Goal: Use online tool/utility

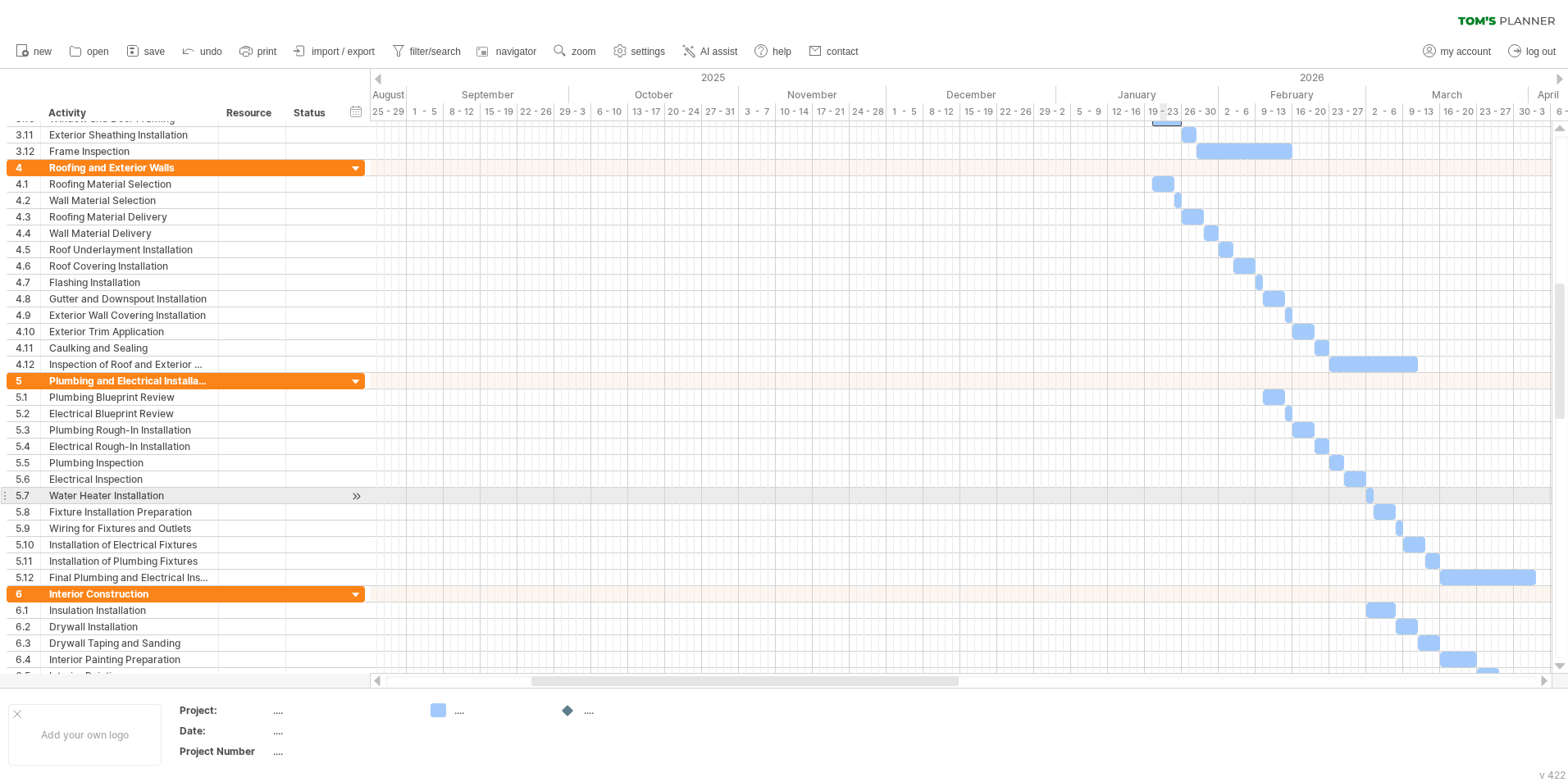
click at [1162, 492] on div at bounding box center [960, 496] width 1182 height 16
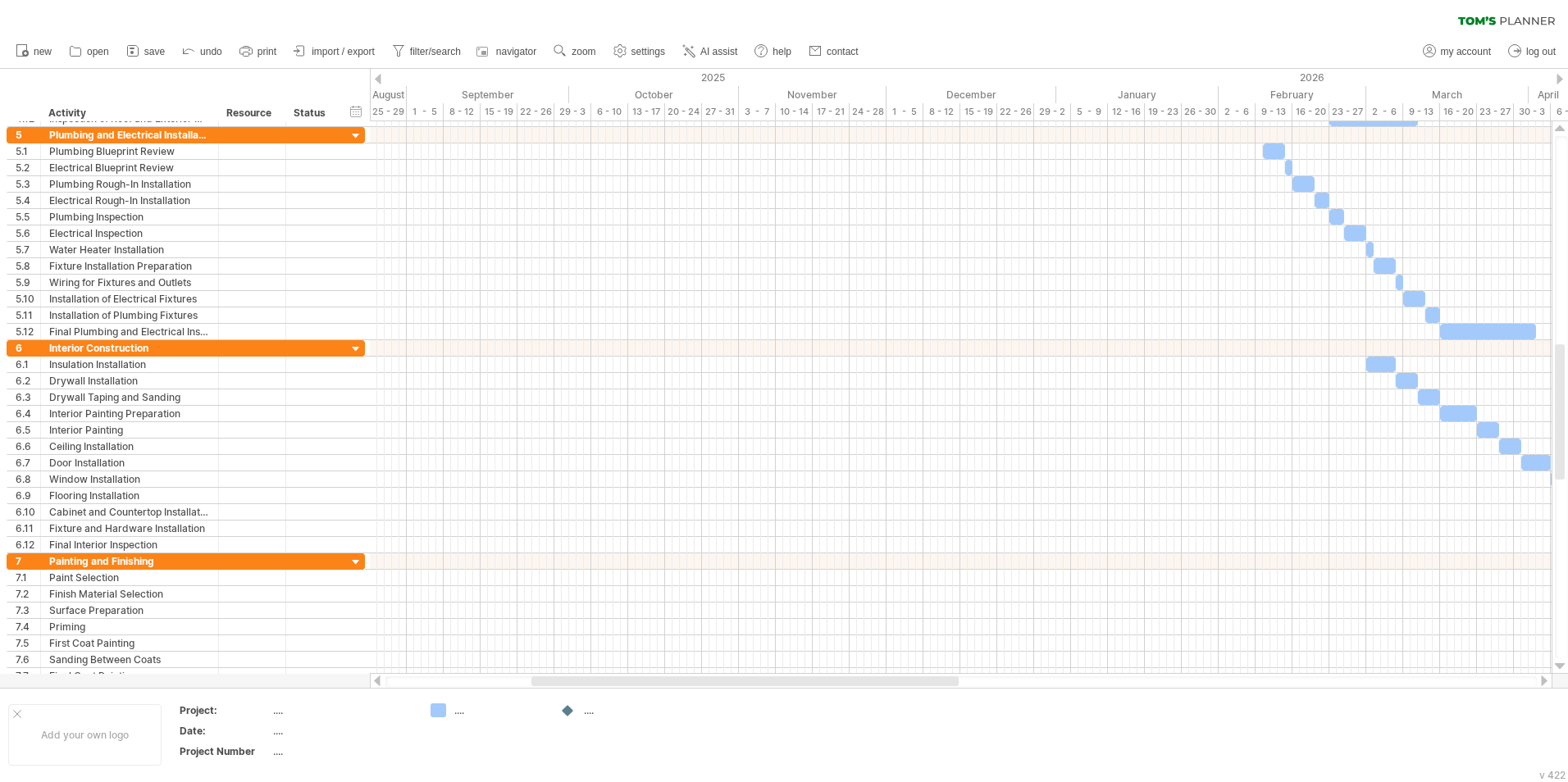
click at [1540, 684] on div at bounding box center [1544, 681] width 13 height 11
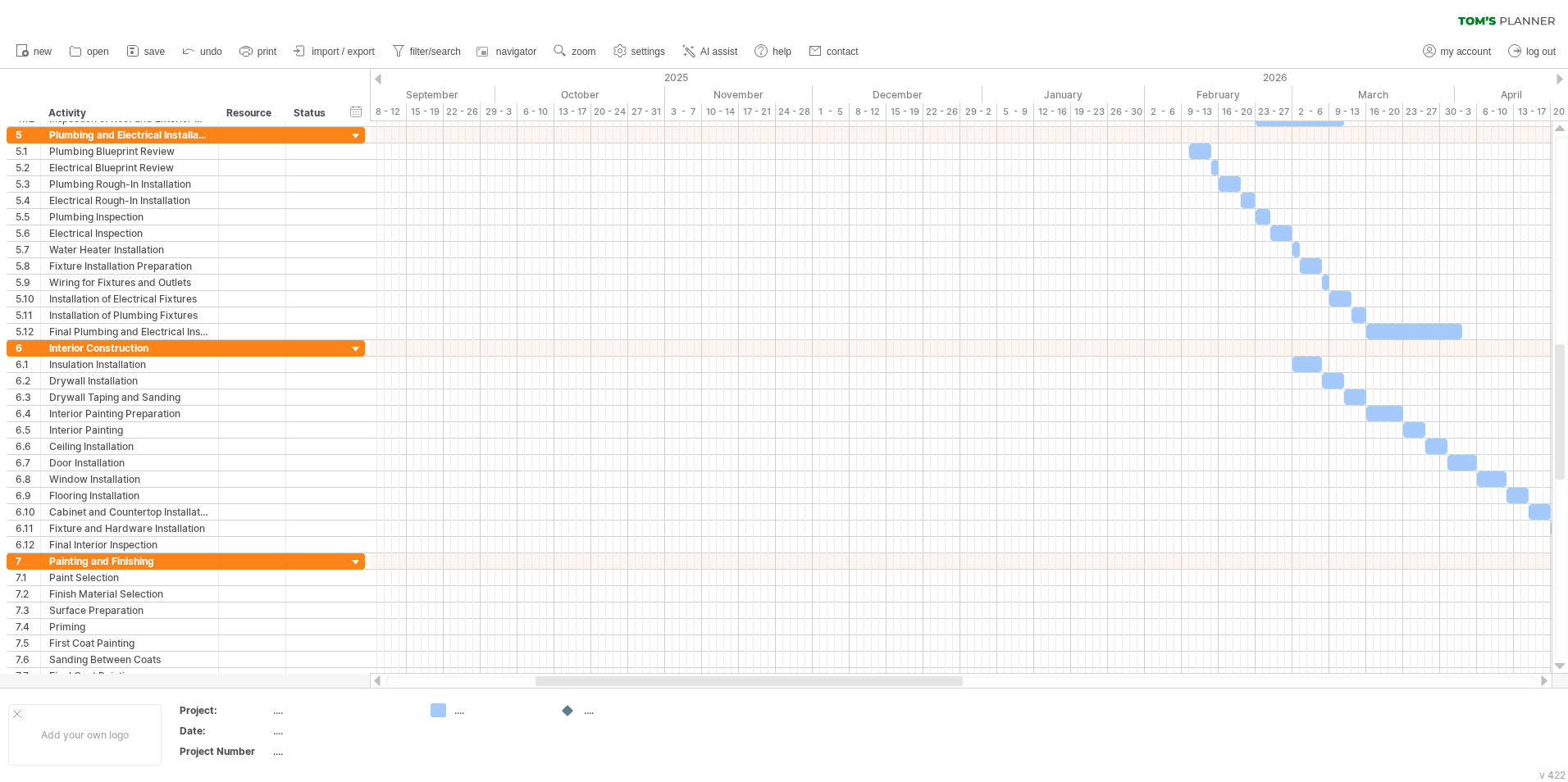
click at [1540, 684] on div at bounding box center [1544, 681] width 13 height 11
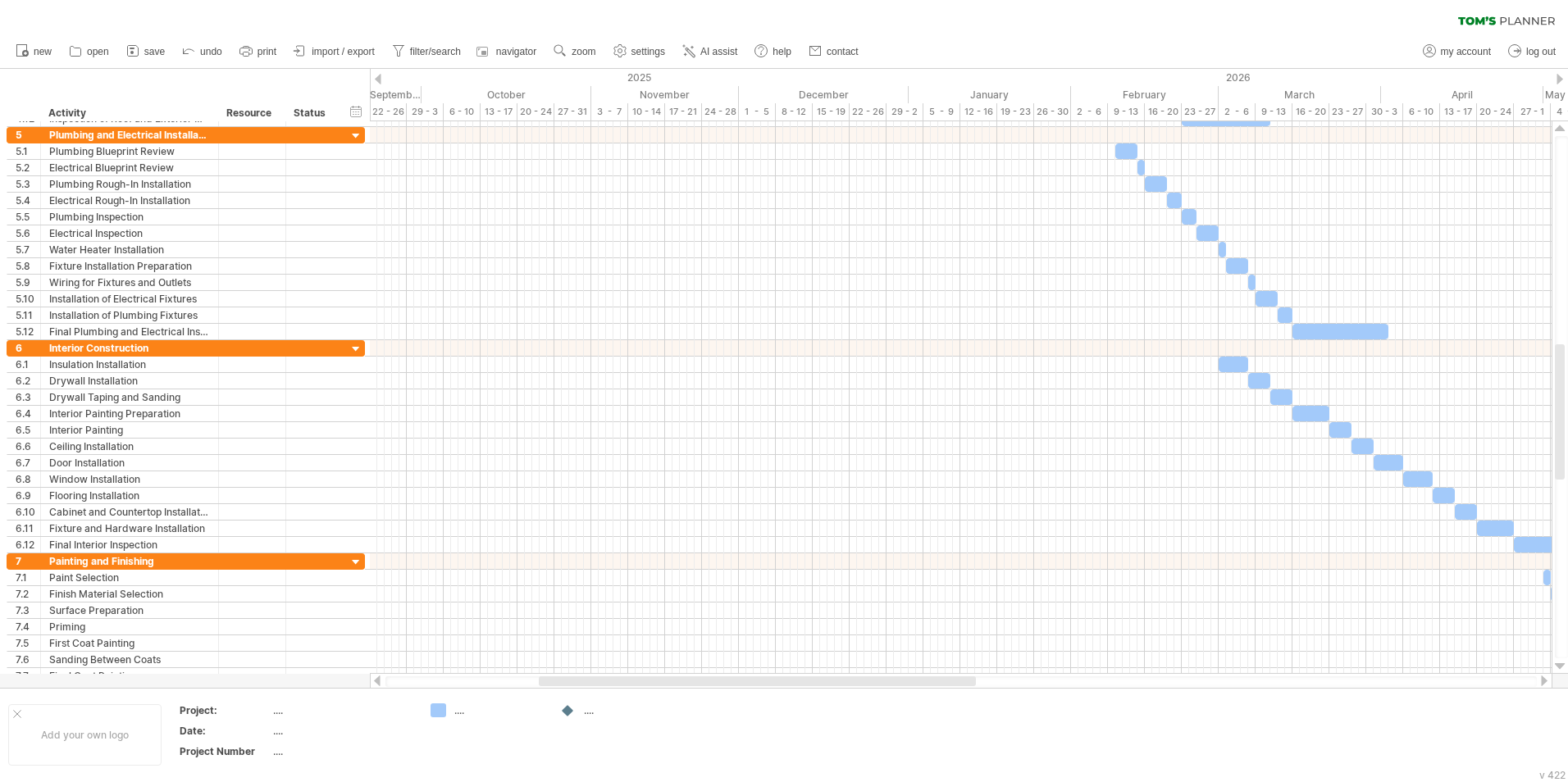
click at [1541, 685] on div at bounding box center [1544, 681] width 13 height 11
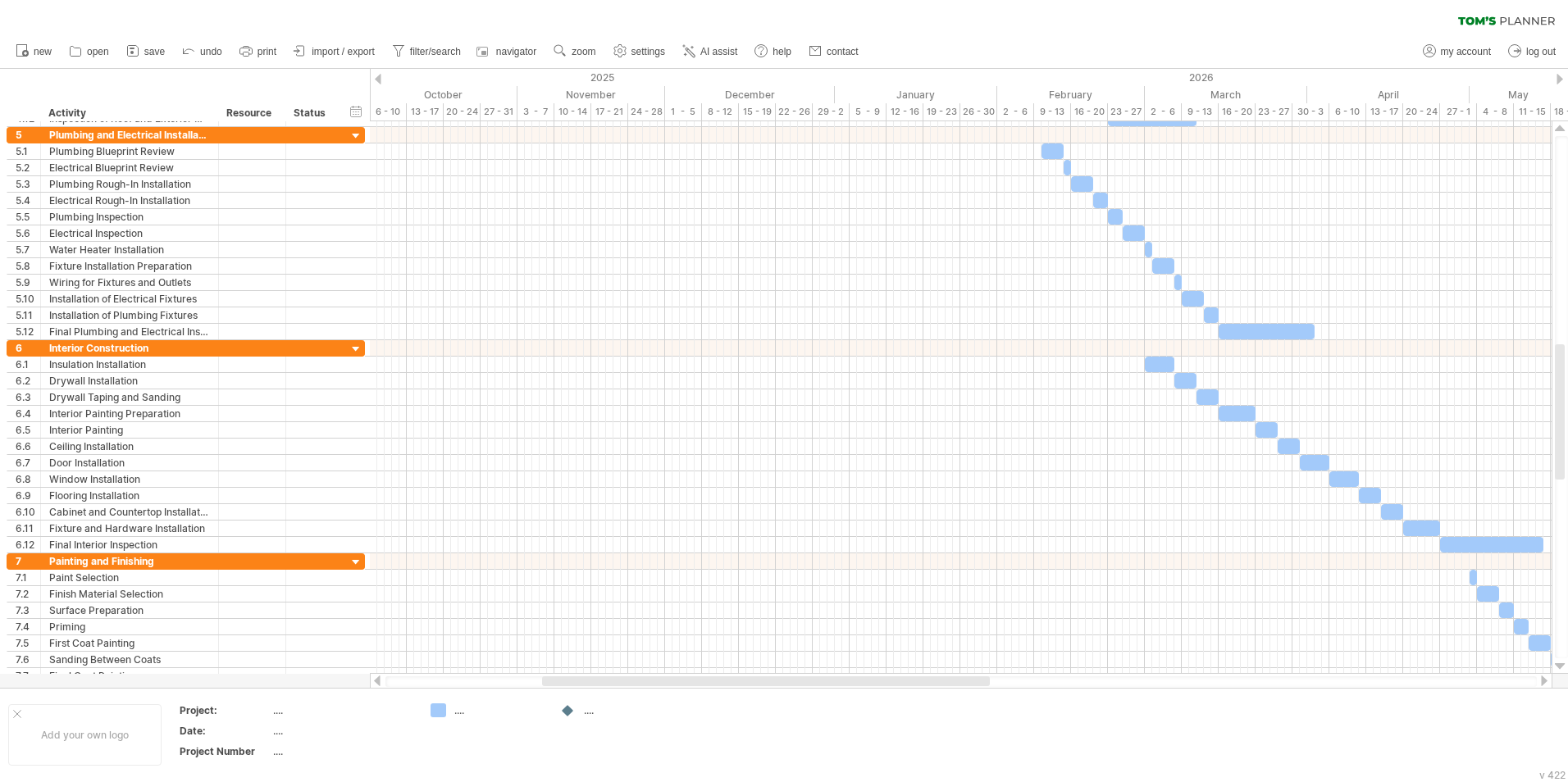
click at [1541, 687] on div at bounding box center [960, 681] width 1183 height 16
click at [1541, 689] on div "Trying to reach [DOMAIN_NAME] Connected again... 0% clear filter new 1" at bounding box center [784, 391] width 1568 height 782
click at [1541, 689] on div "Add your own logo Project: .... Date: .... Project Number .... .... ...." at bounding box center [784, 734] width 1568 height 93
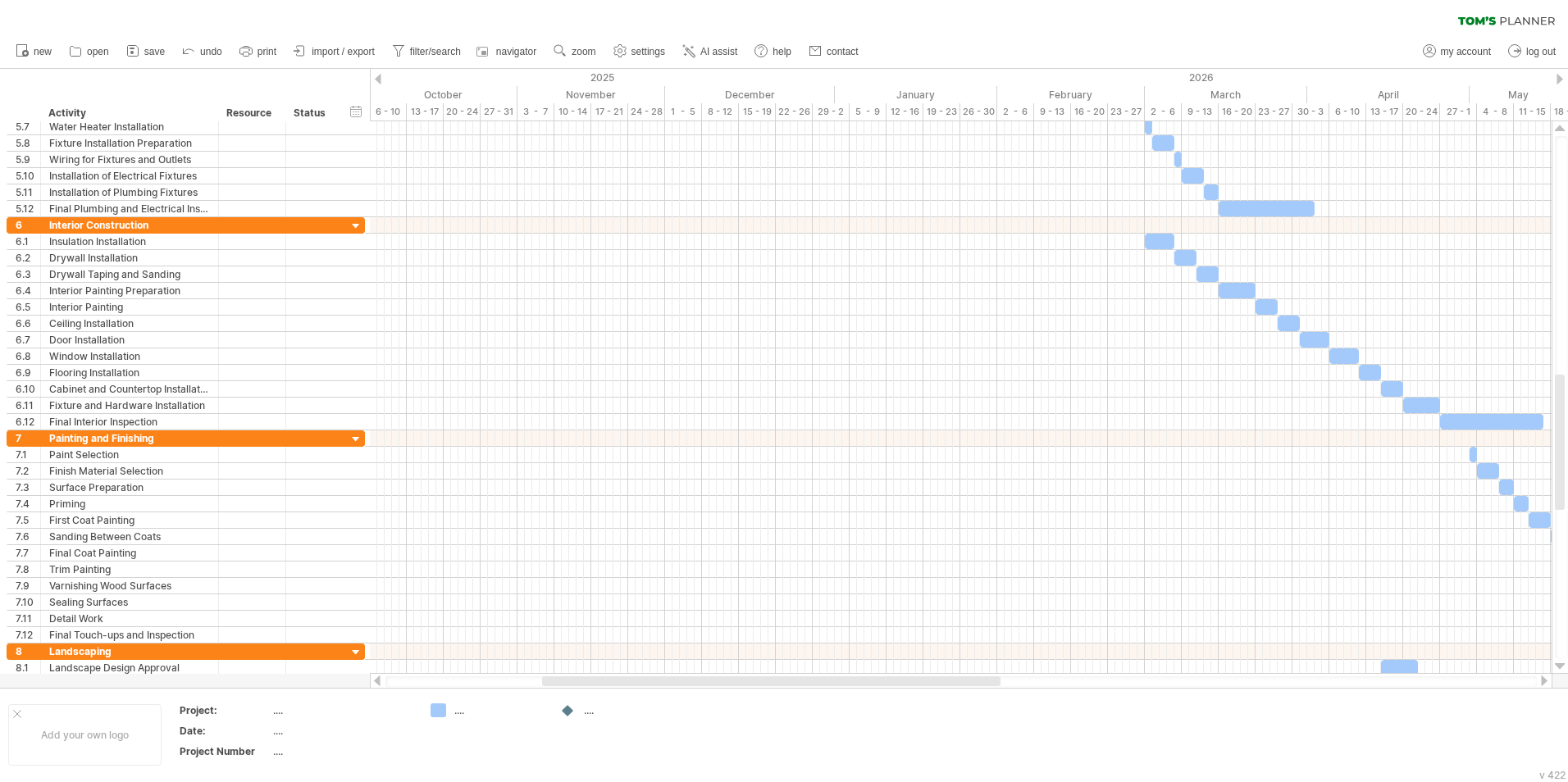
click at [1544, 679] on div at bounding box center [1544, 681] width 13 height 11
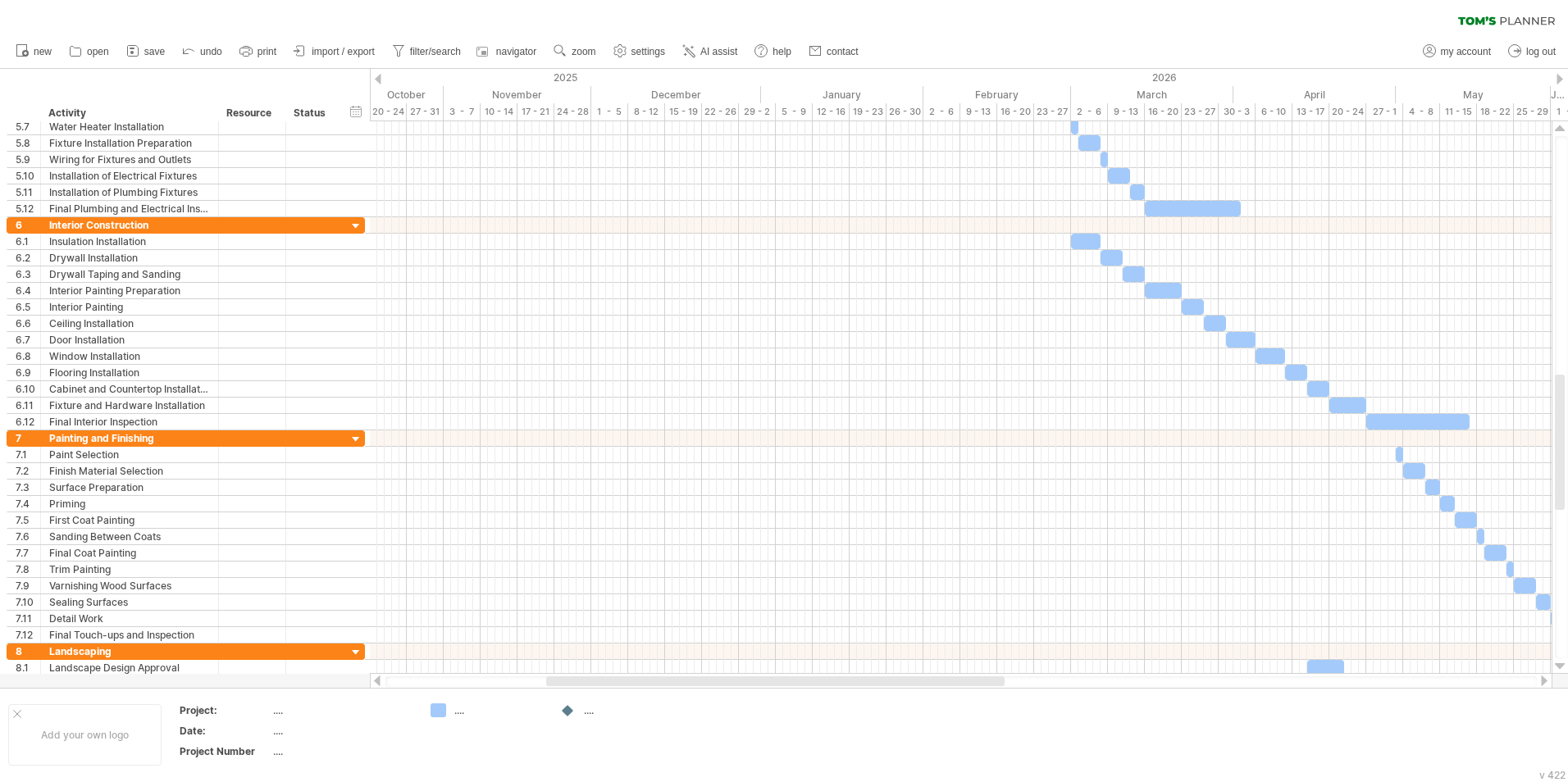
click at [1544, 679] on div at bounding box center [1544, 681] width 13 height 11
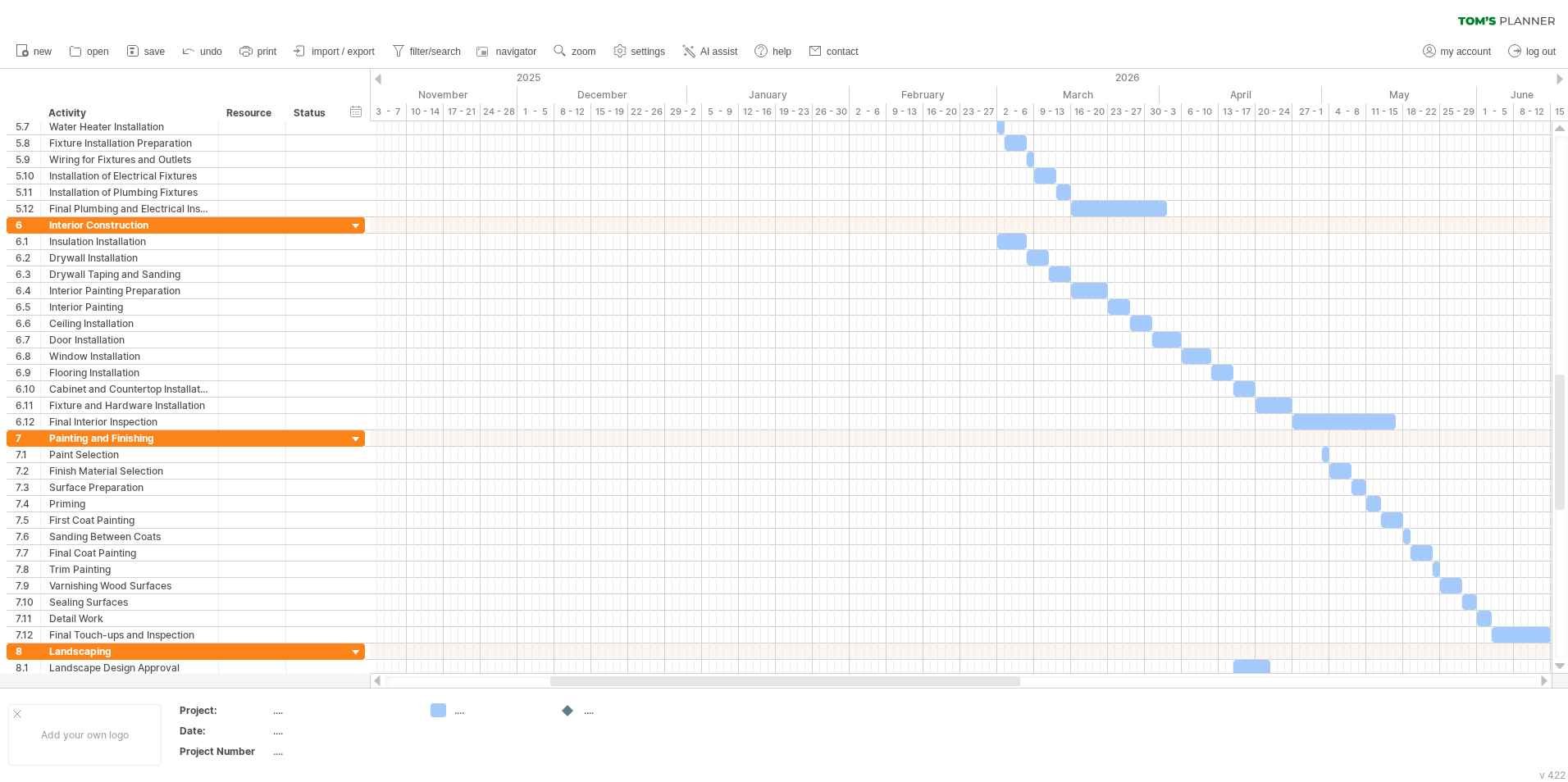
click at [1546, 682] on div at bounding box center [1544, 681] width 13 height 11
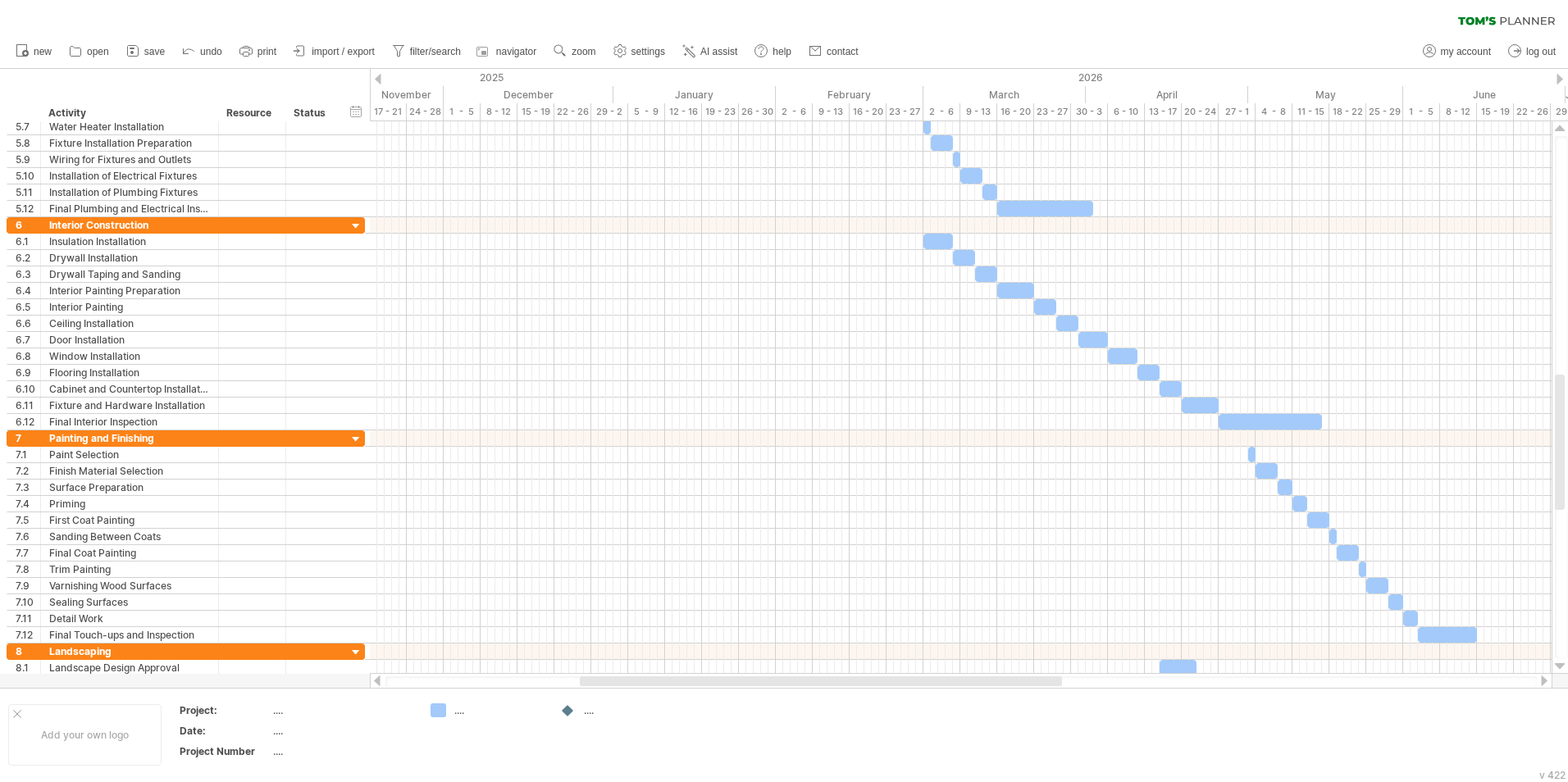
click at [1543, 680] on div at bounding box center [1544, 681] width 13 height 11
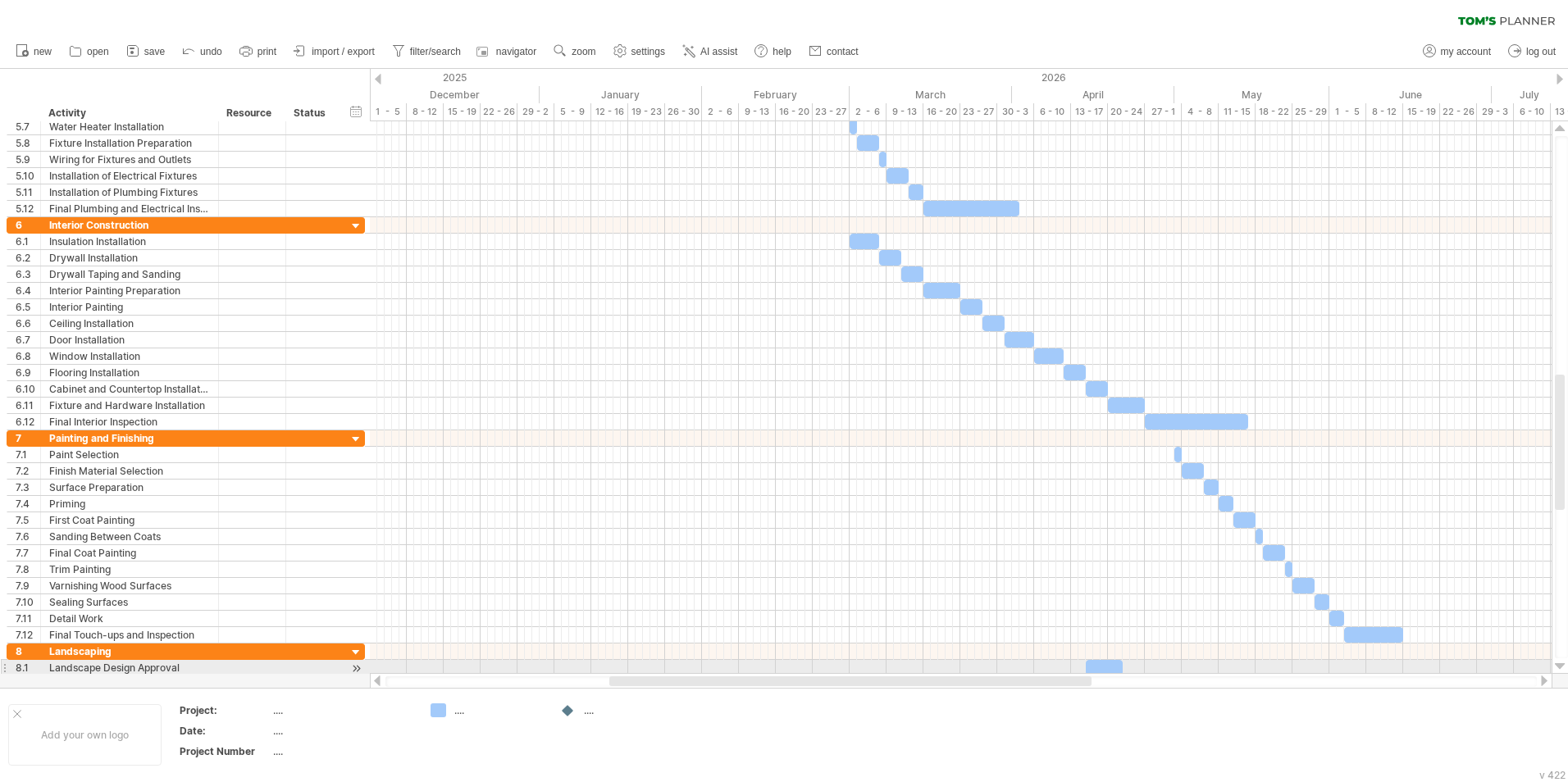
click at [1558, 671] on div at bounding box center [1560, 667] width 11 height 13
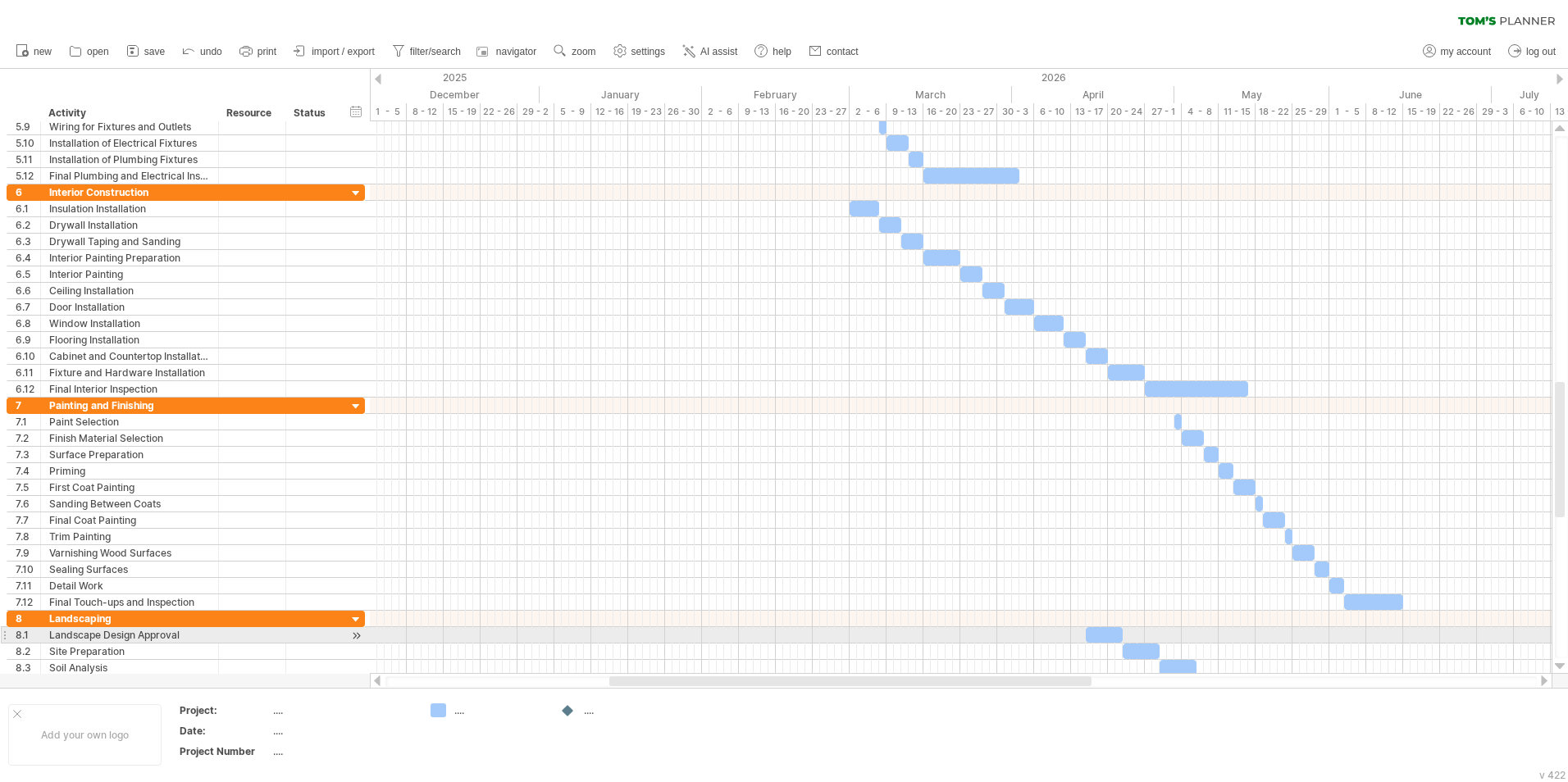
click at [1558, 671] on div at bounding box center [1560, 667] width 11 height 13
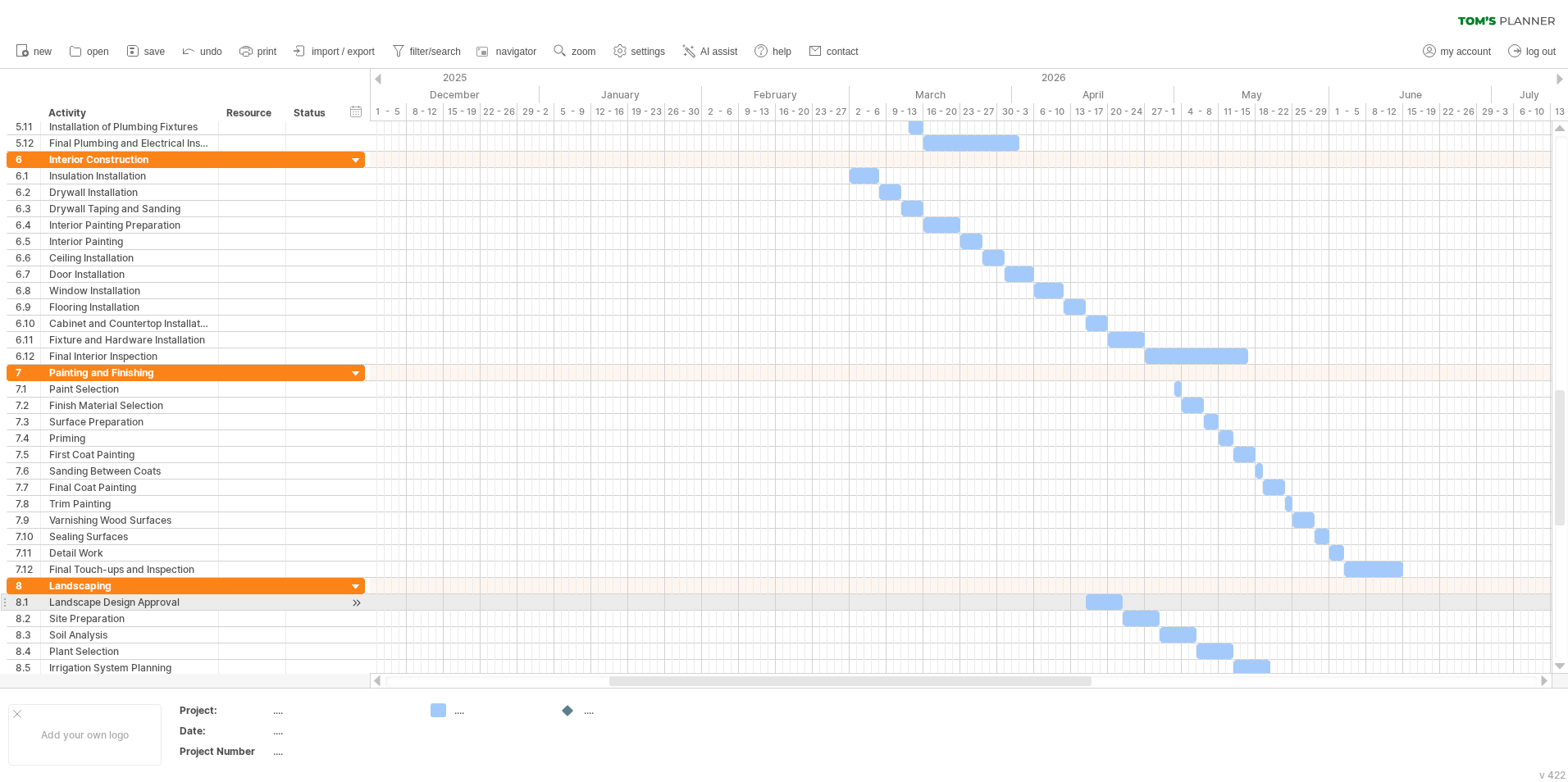
click at [1558, 671] on div at bounding box center [1560, 667] width 11 height 13
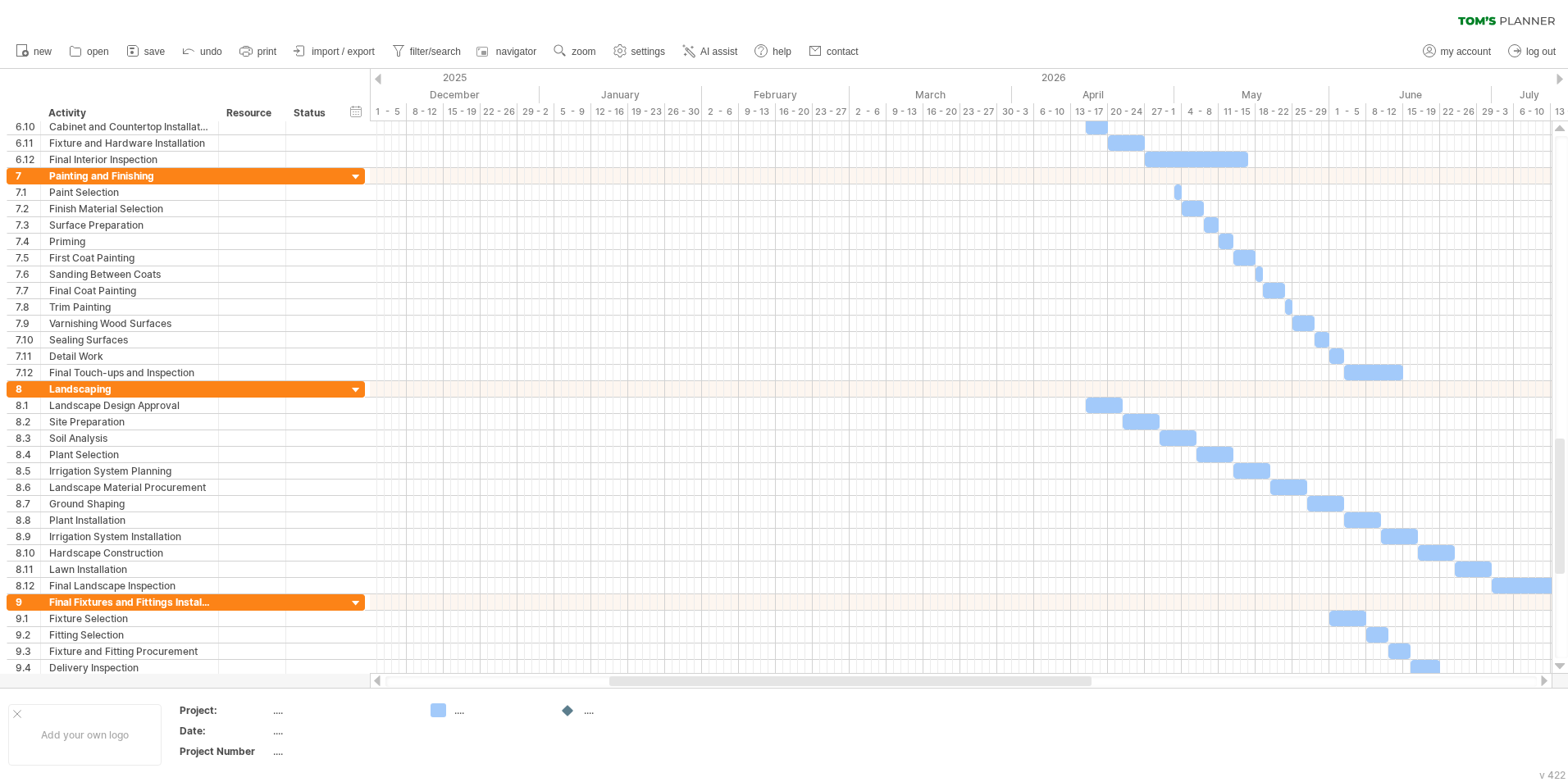
click at [1543, 685] on div at bounding box center [1544, 681] width 13 height 11
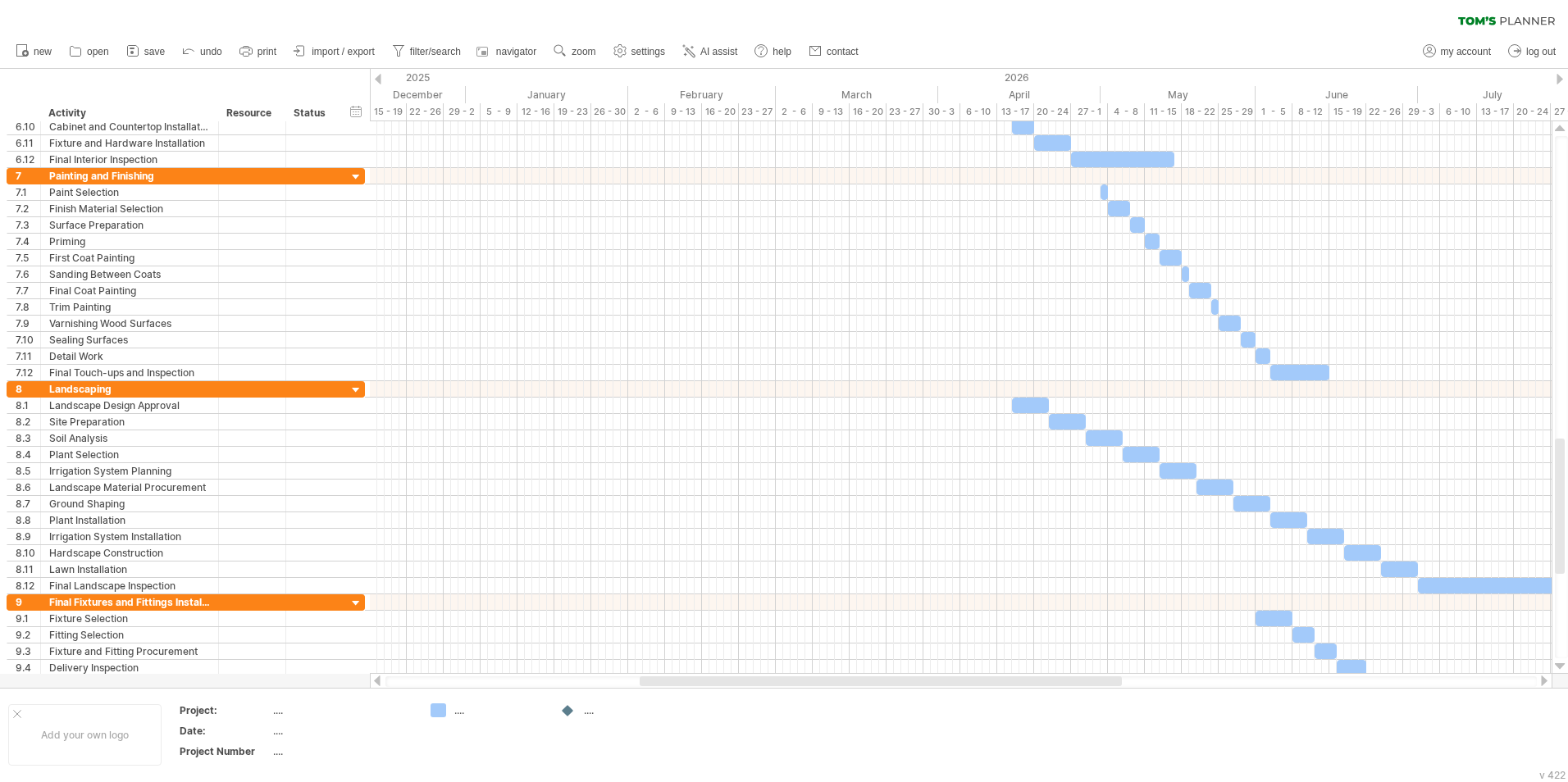
click at [1543, 685] on div at bounding box center [1544, 681] width 13 height 11
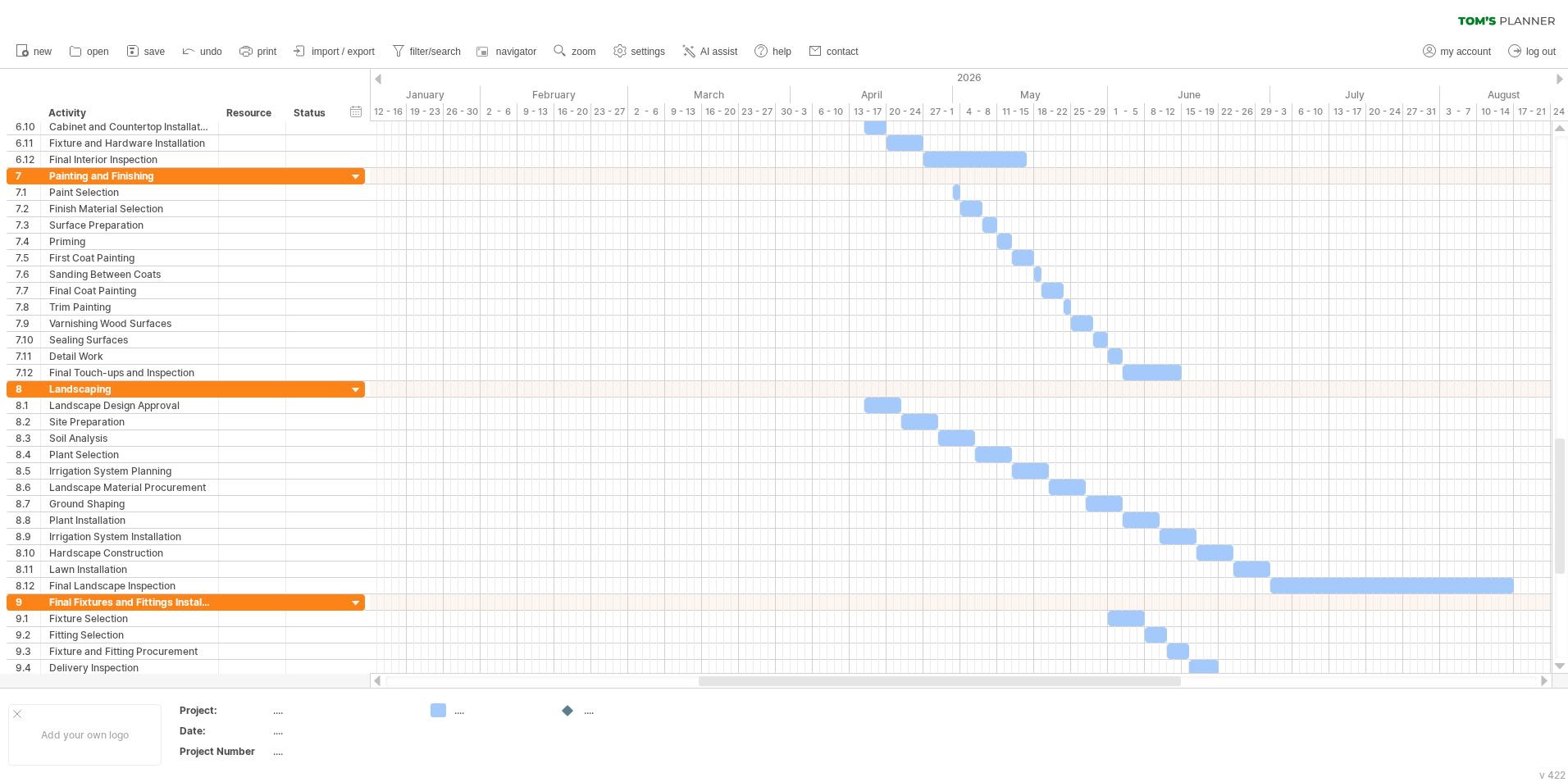
click at [1543, 685] on div at bounding box center [1544, 681] width 13 height 11
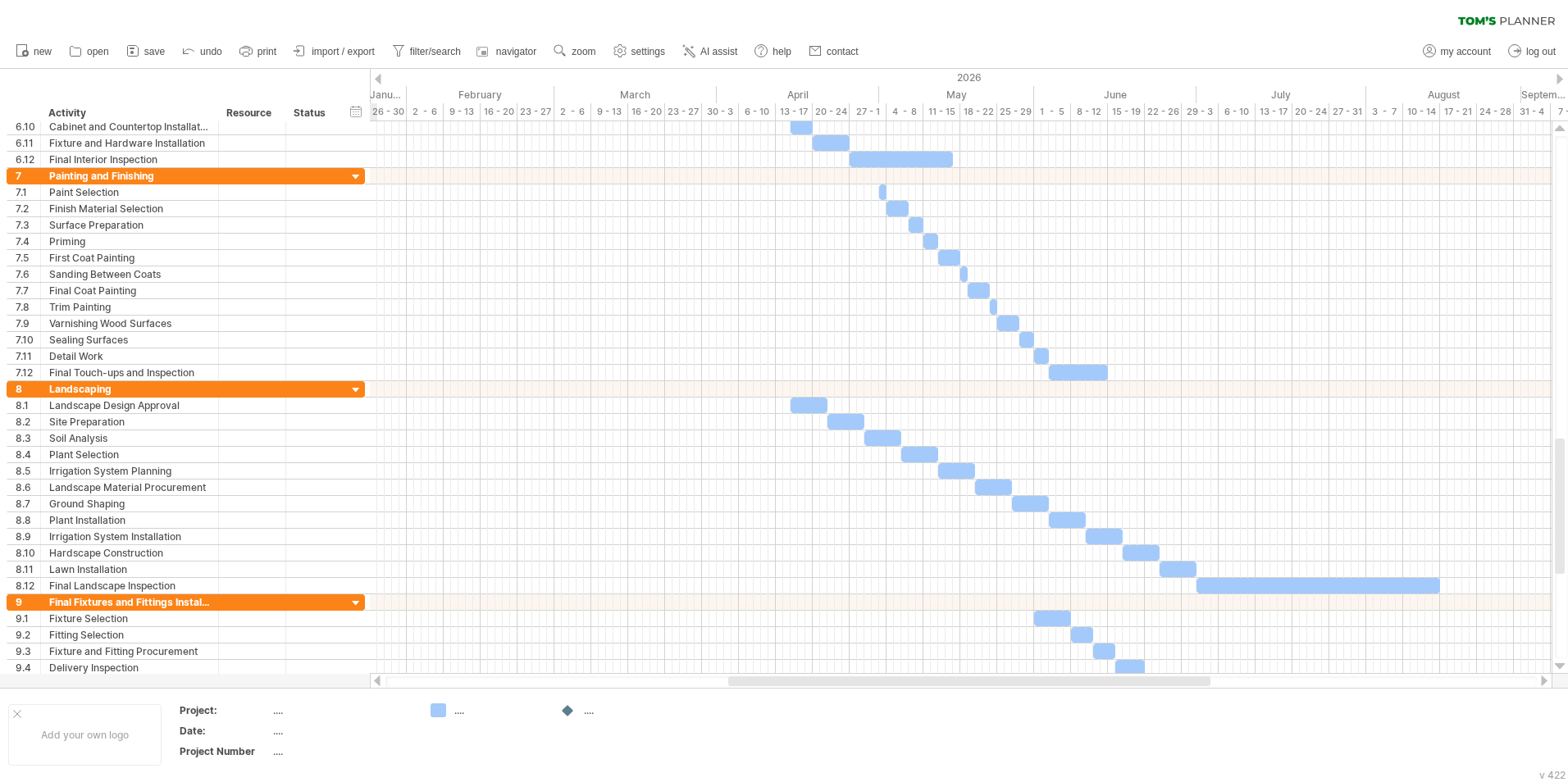
click at [1543, 685] on div at bounding box center [1544, 681] width 13 height 11
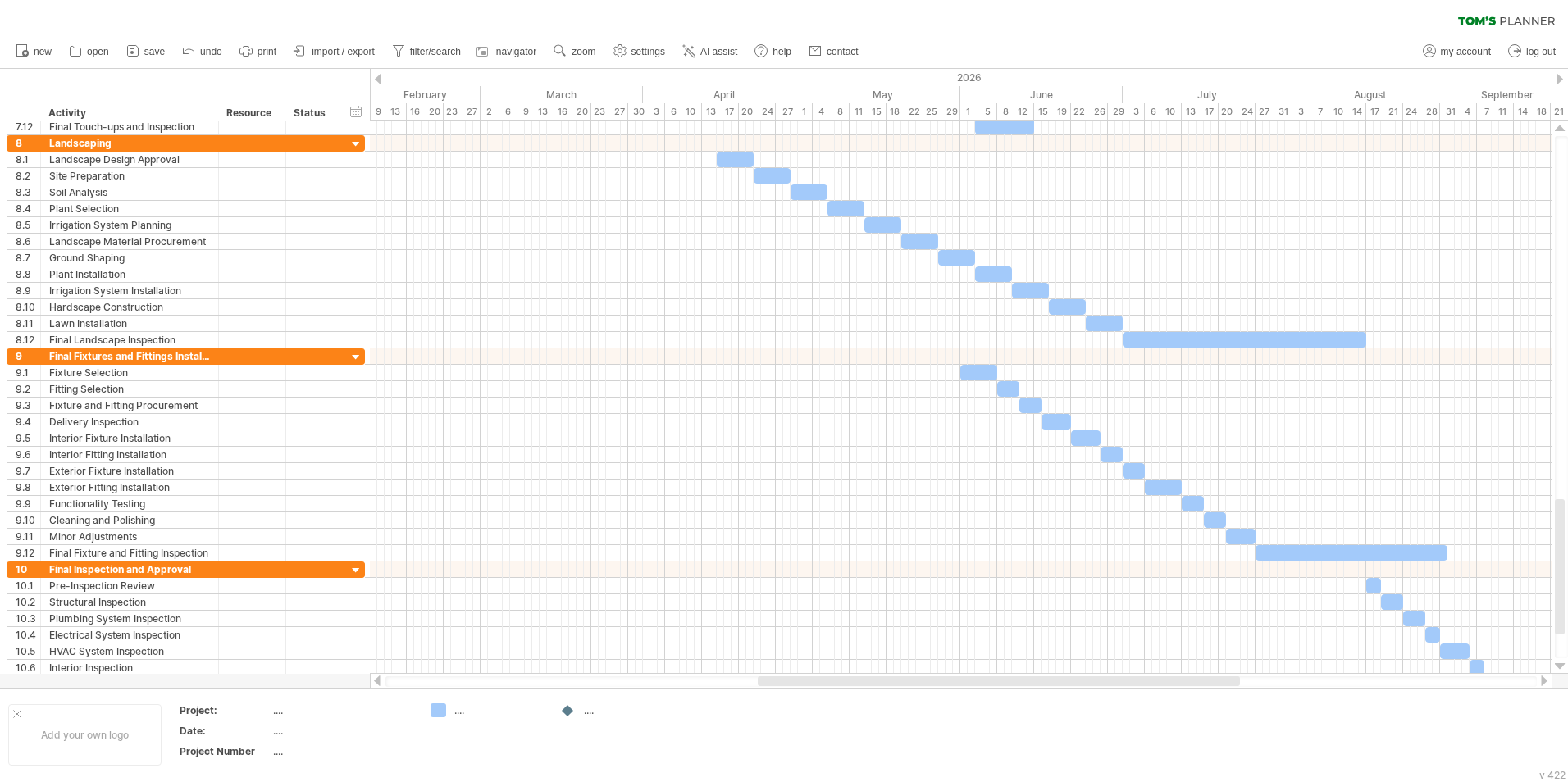
click at [1544, 680] on div at bounding box center [1544, 681] width 13 height 11
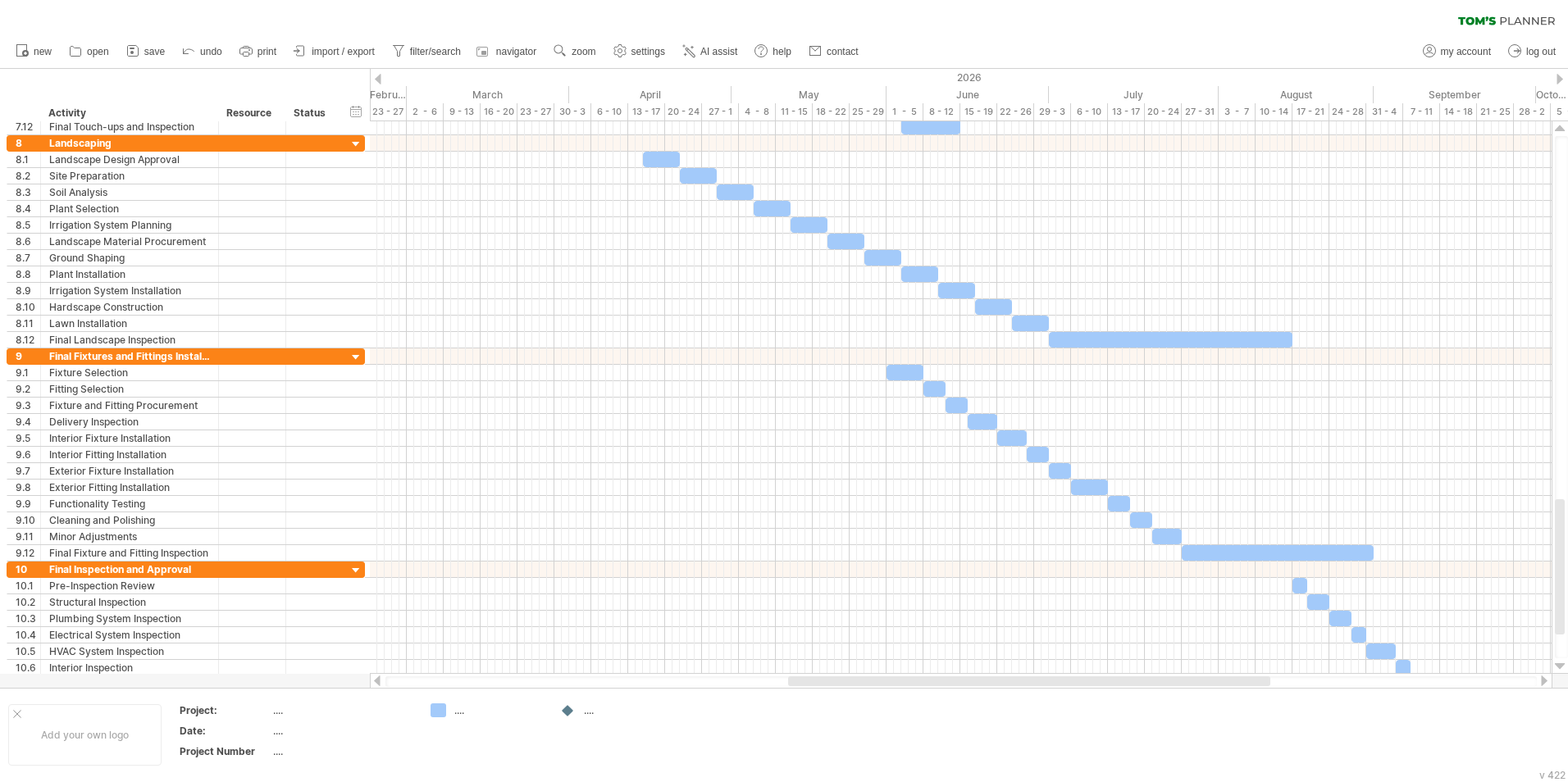
click at [1544, 680] on div at bounding box center [1544, 681] width 13 height 11
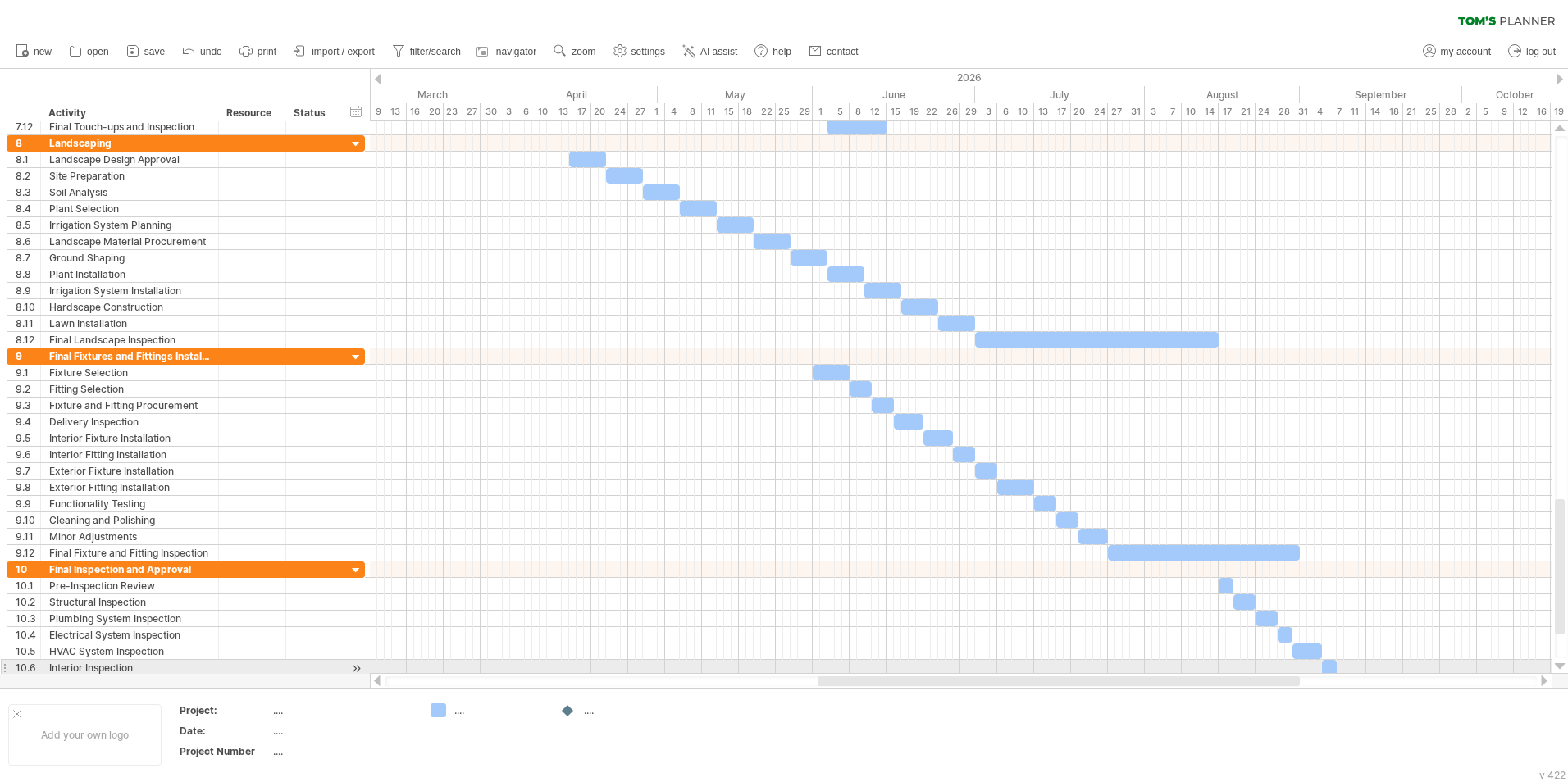
click at [1560, 668] on div at bounding box center [1560, 667] width 11 height 13
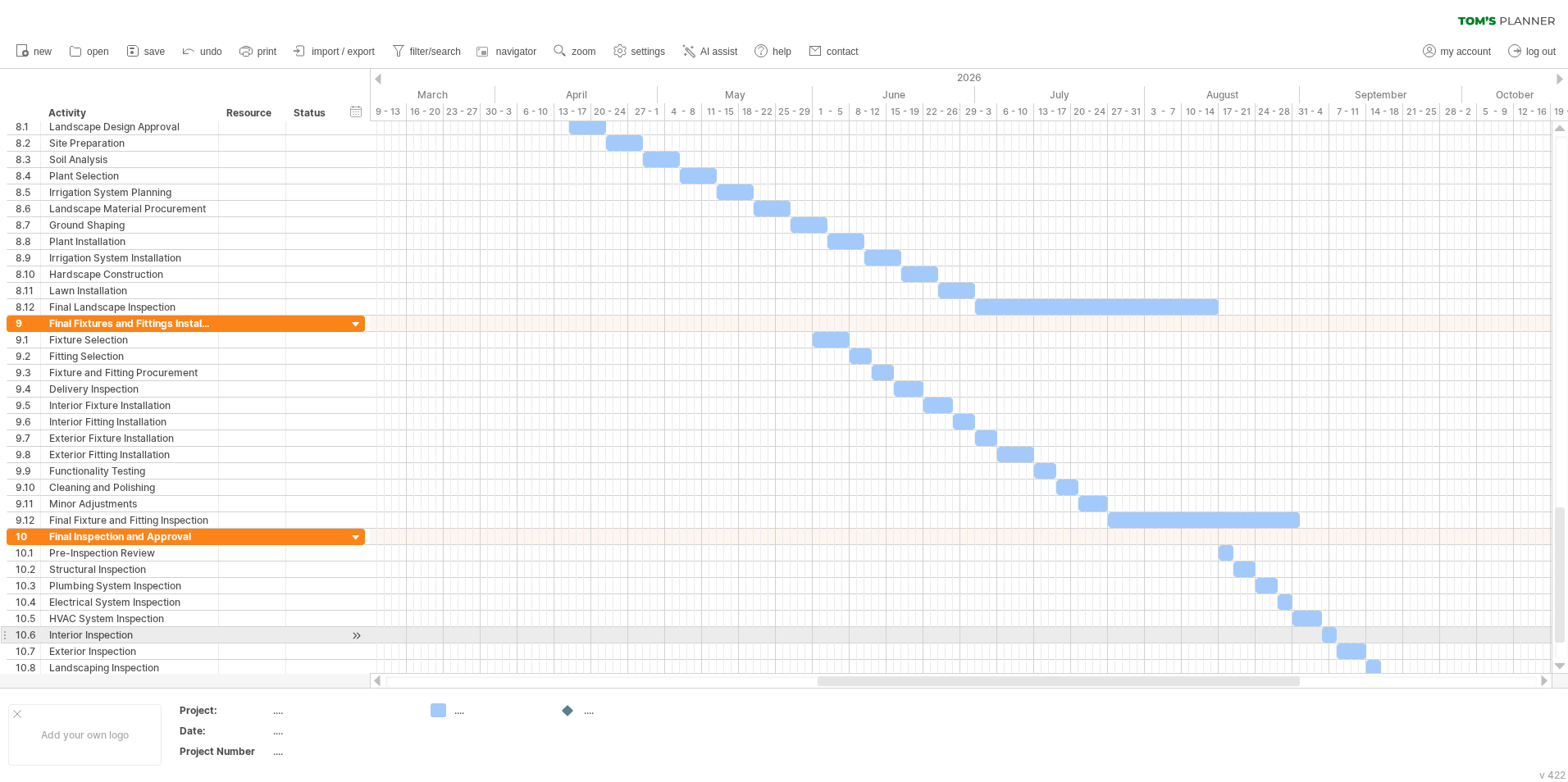
click at [1560, 668] on div at bounding box center [1560, 667] width 11 height 13
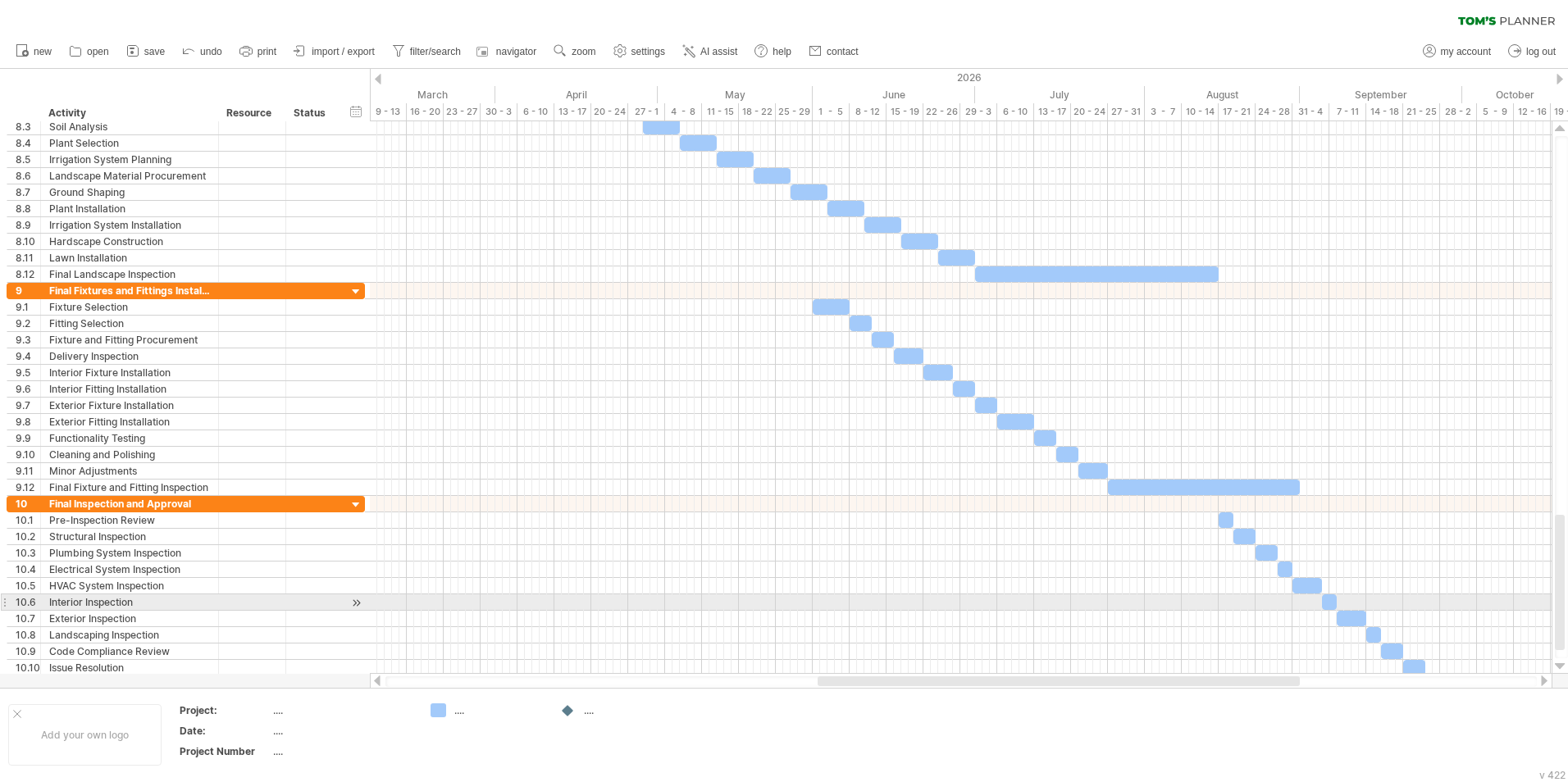
click at [1560, 668] on div at bounding box center [1560, 667] width 11 height 13
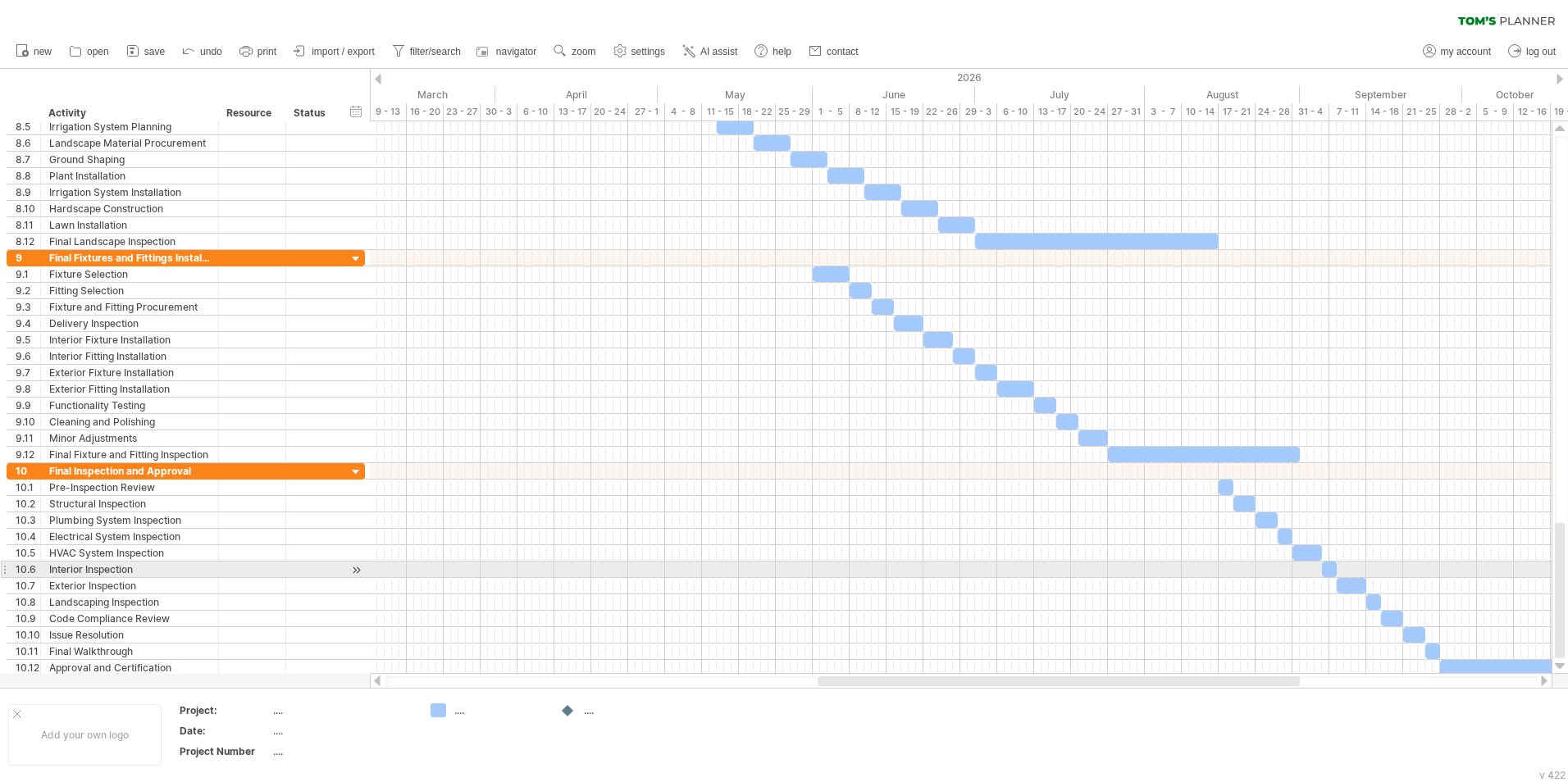
click at [1560, 668] on div at bounding box center [1560, 667] width 11 height 13
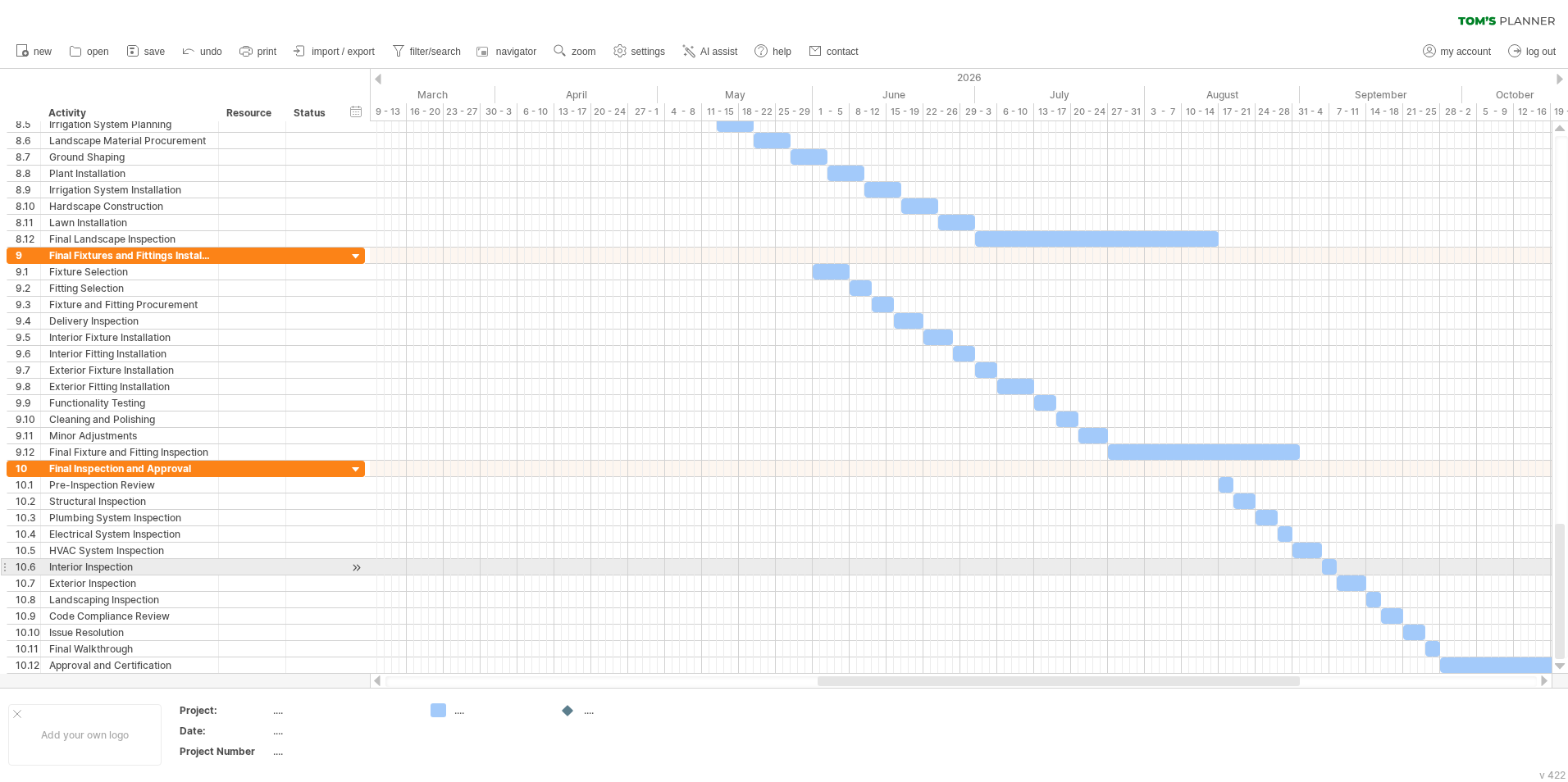
click at [1560, 668] on div at bounding box center [1560, 667] width 11 height 13
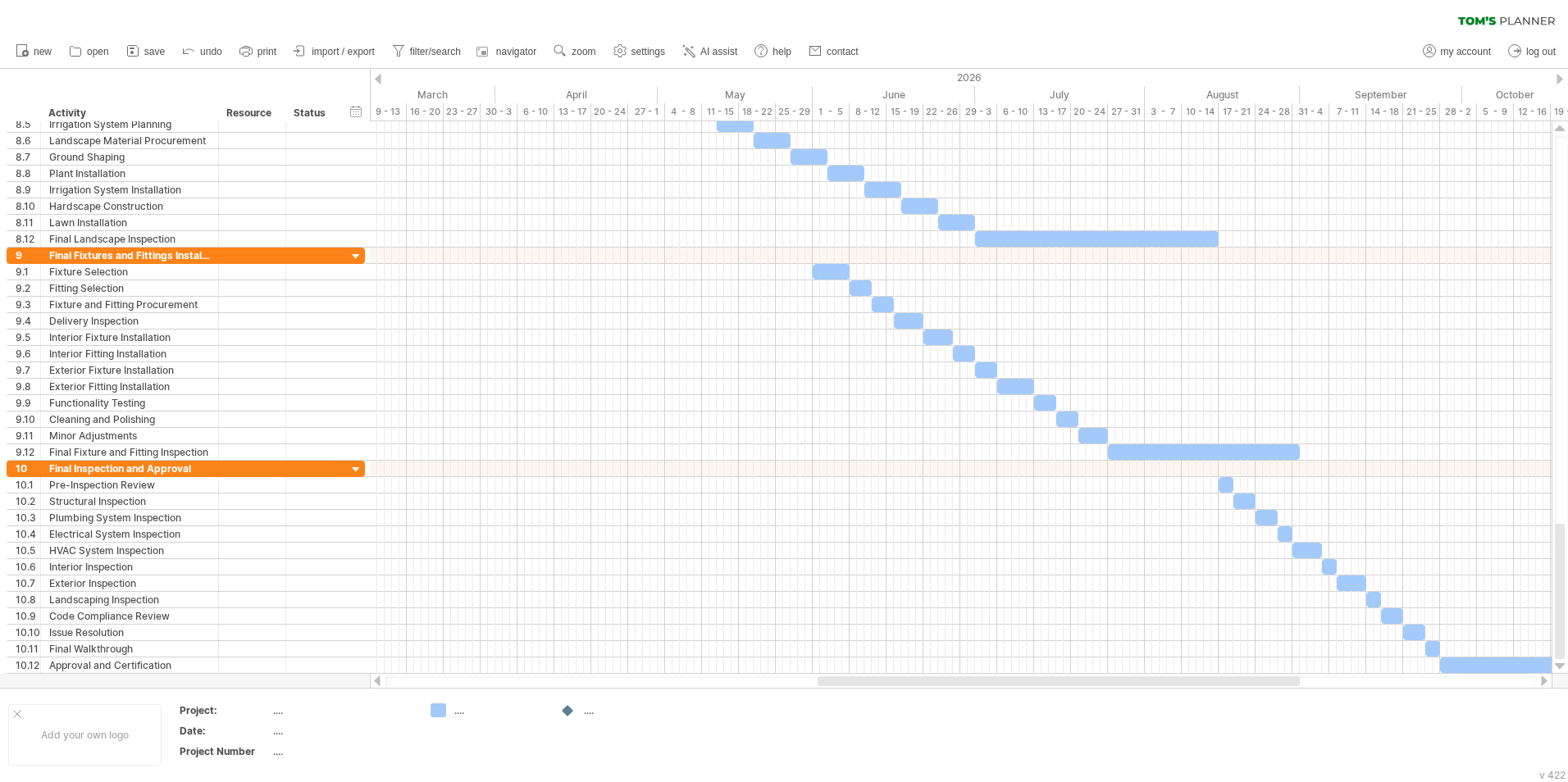
click at [1544, 678] on div at bounding box center [1544, 681] width 13 height 11
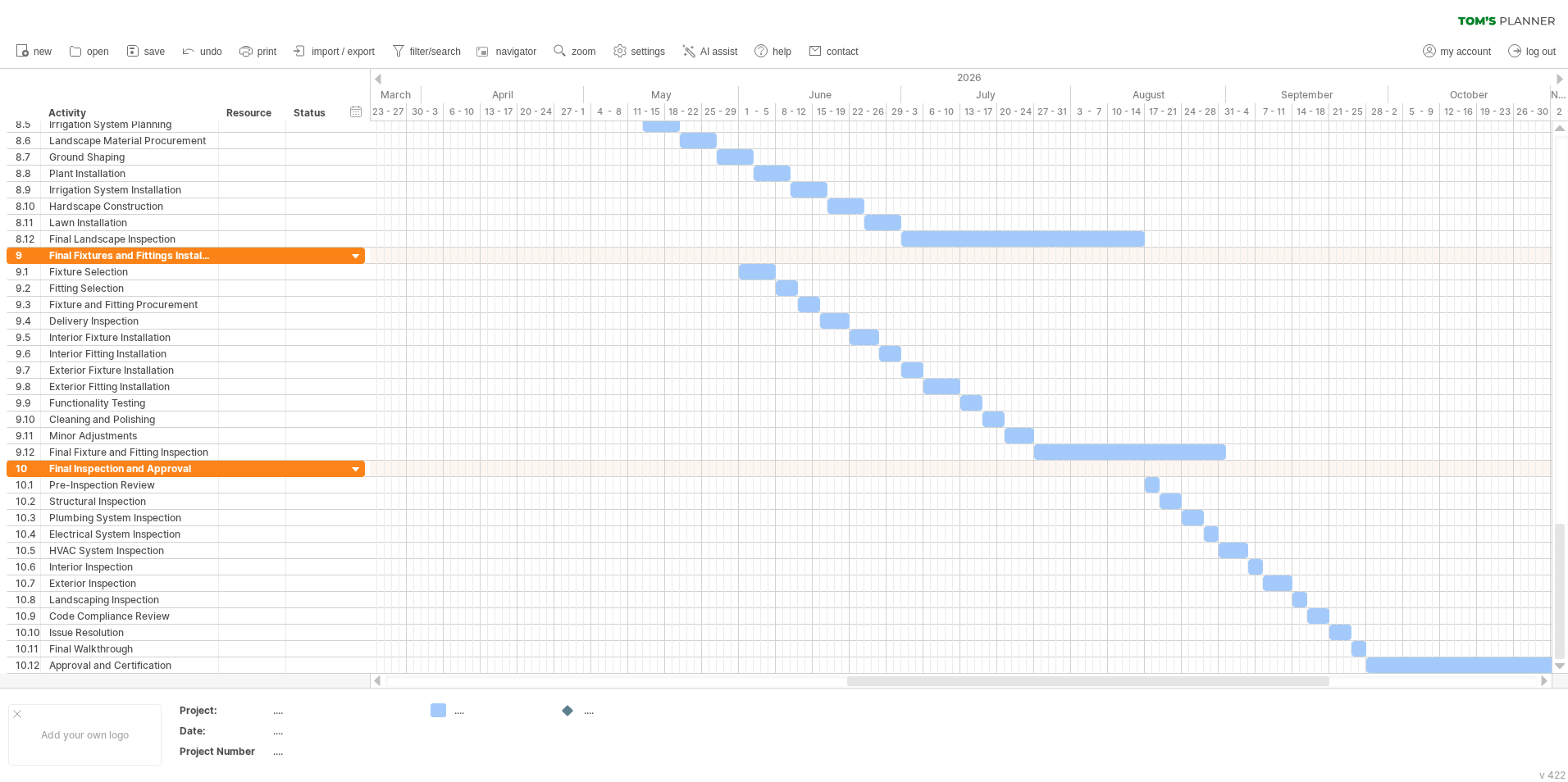
click at [1544, 678] on div at bounding box center [1544, 681] width 13 height 11
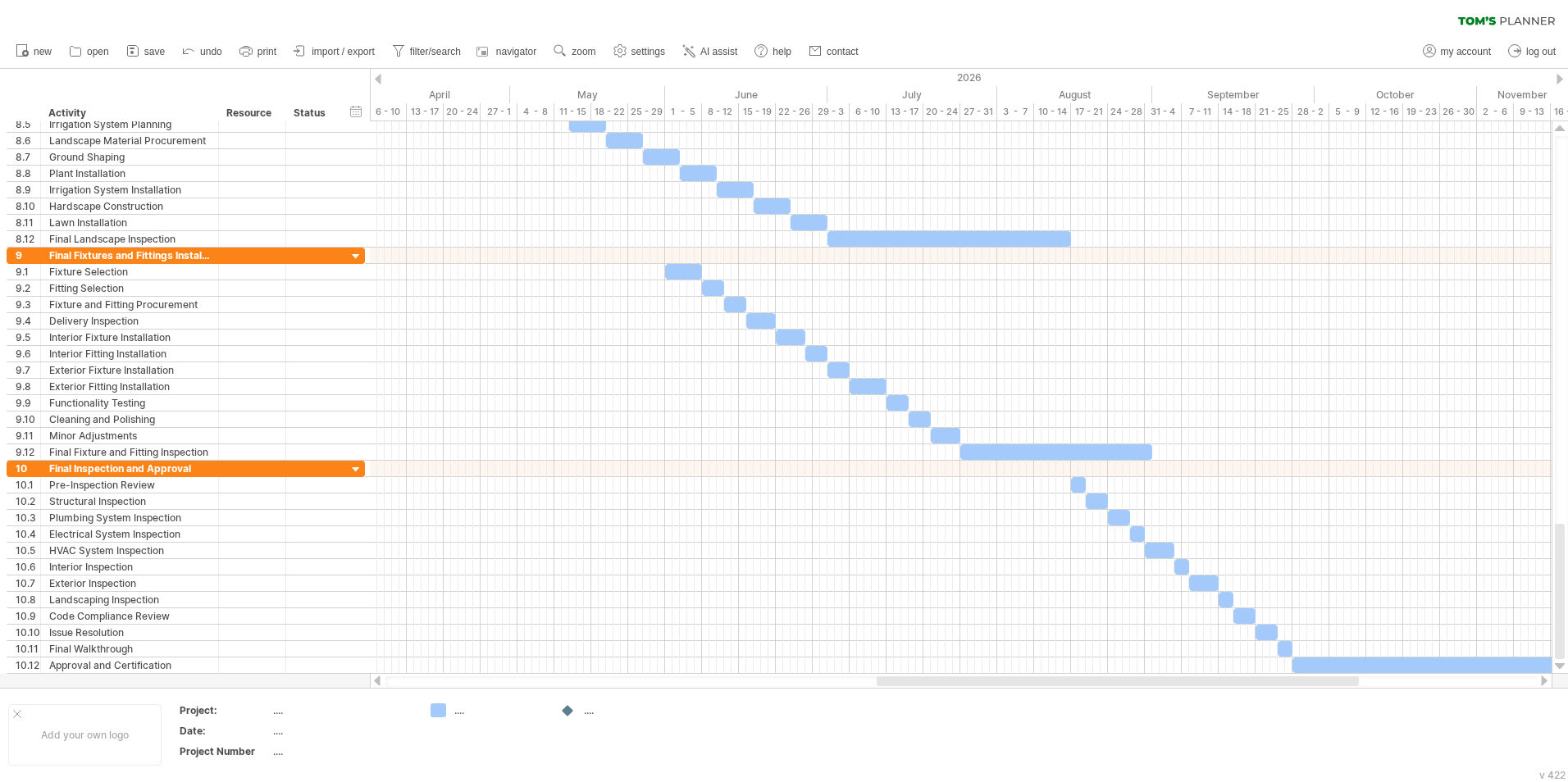
click at [1544, 678] on div at bounding box center [1544, 681] width 13 height 11
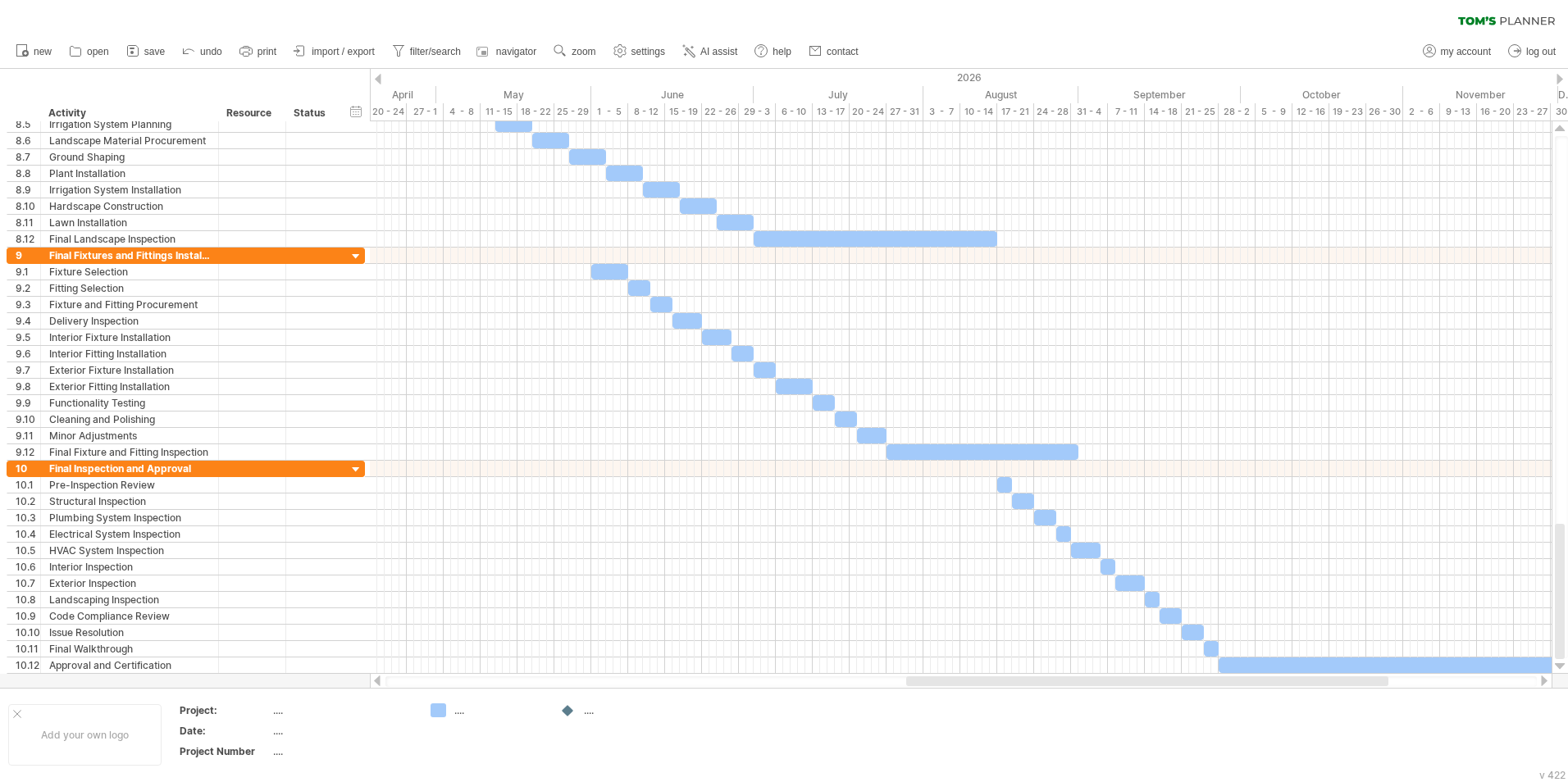
click at [1544, 678] on div at bounding box center [1544, 681] width 13 height 11
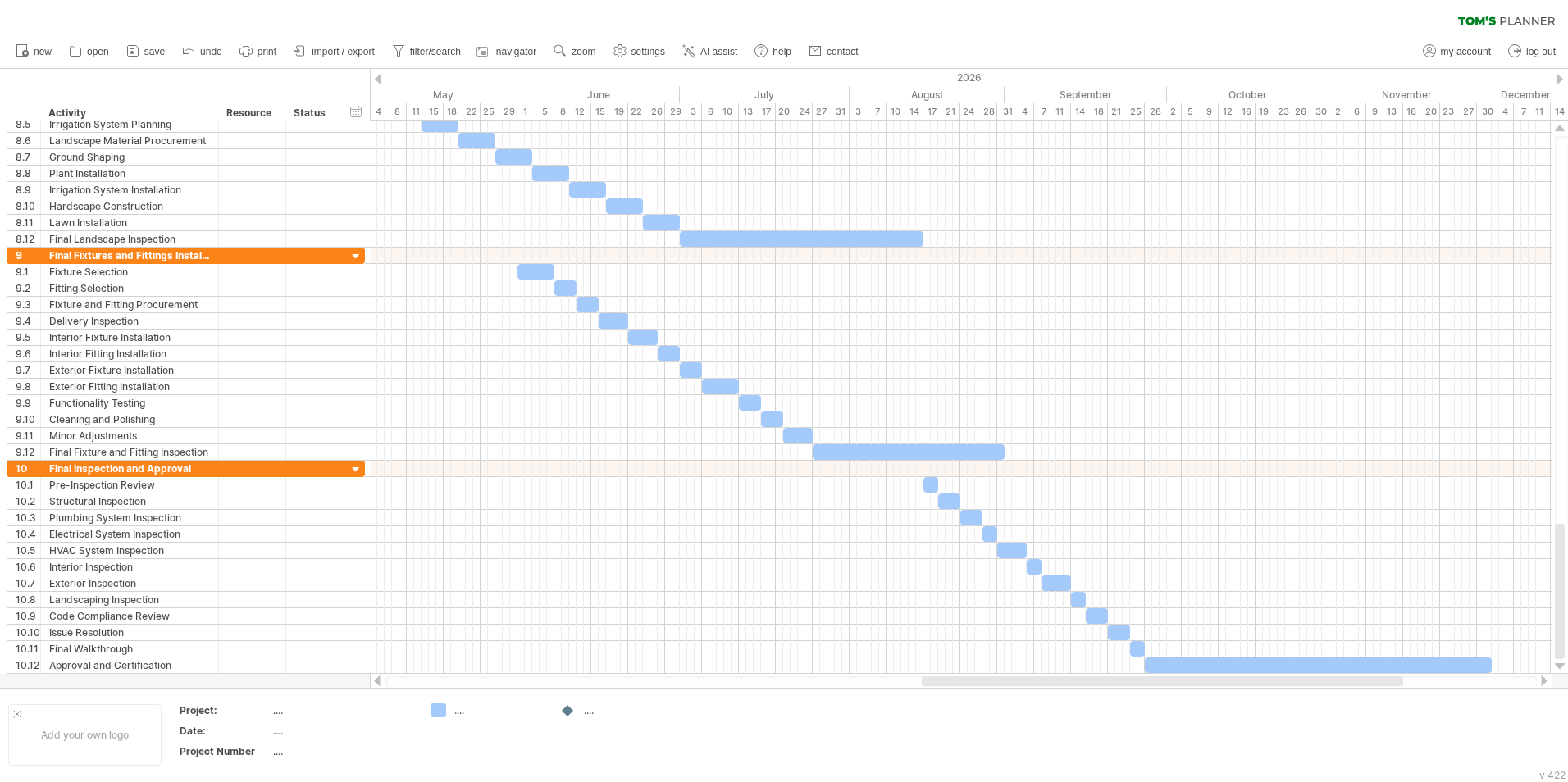
click at [1544, 678] on div at bounding box center [1544, 681] width 13 height 11
